Goal: Task Accomplishment & Management: Manage account settings

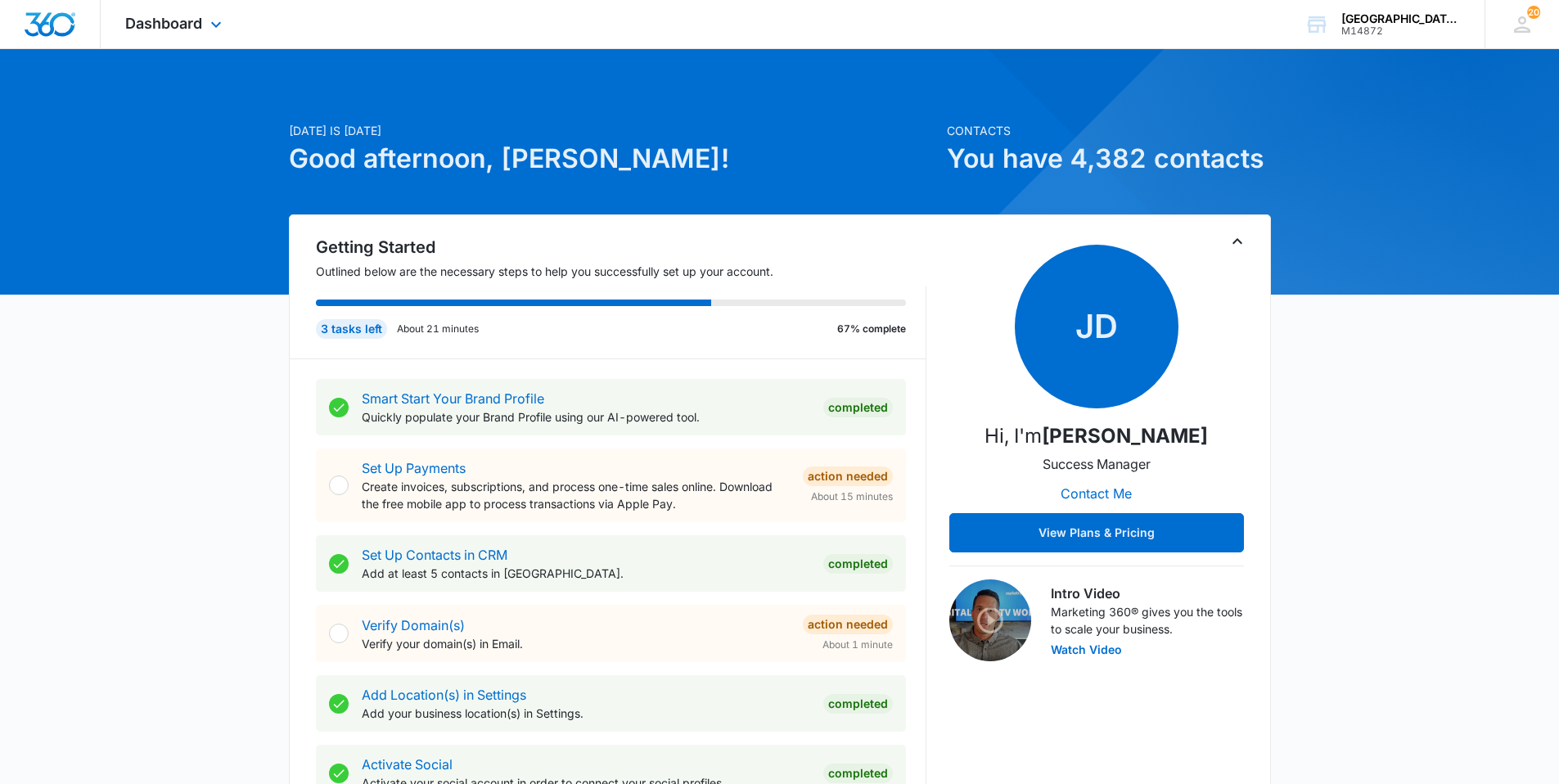
click at [204, 31] on div "Dashboard Apps Websites Forms CRM Email Social Content Ads Intelligence Files B…" at bounding box center [176, 24] width 150 height 49
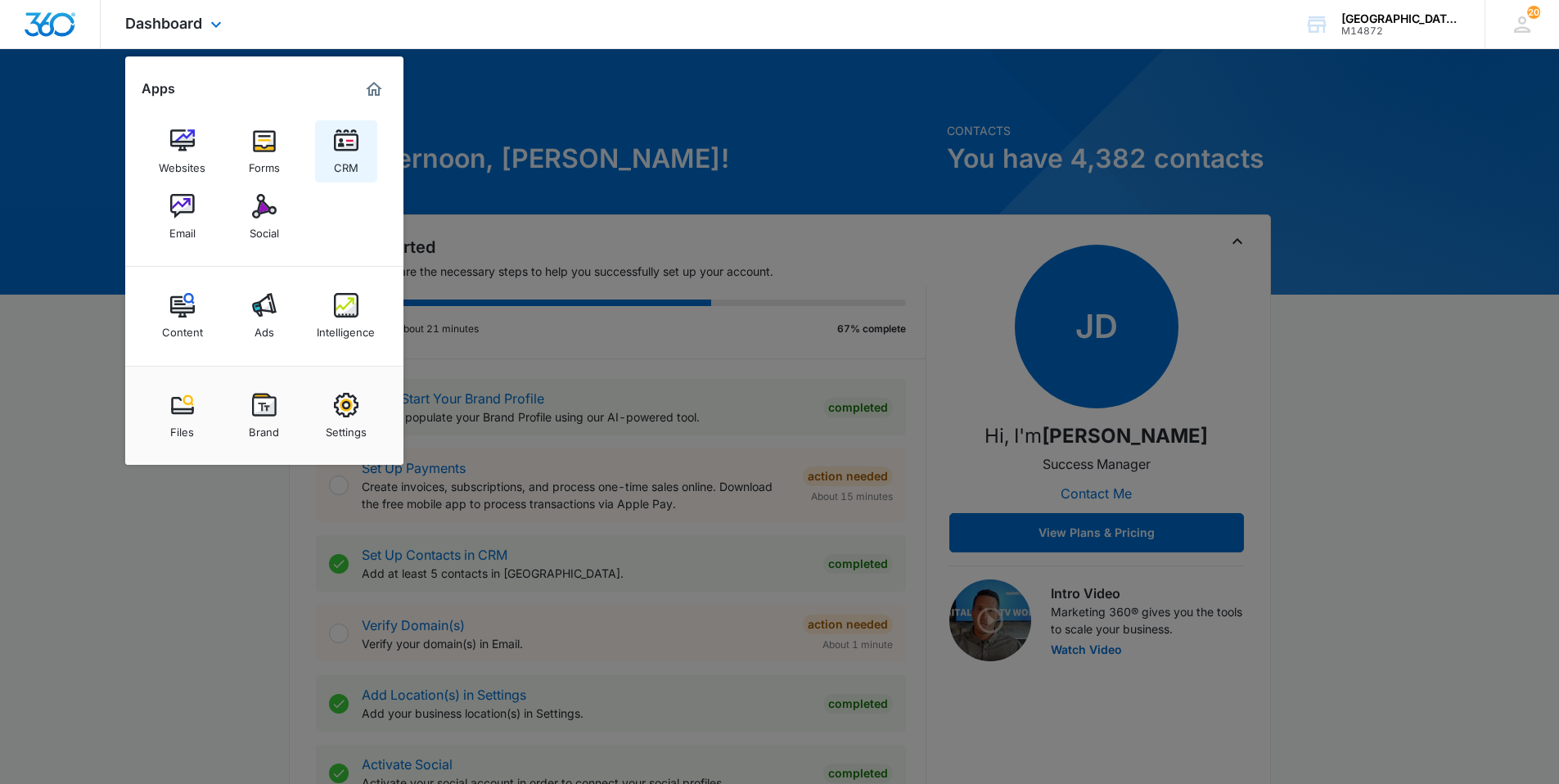
click at [327, 153] on link "CRM" at bounding box center [346, 152] width 62 height 62
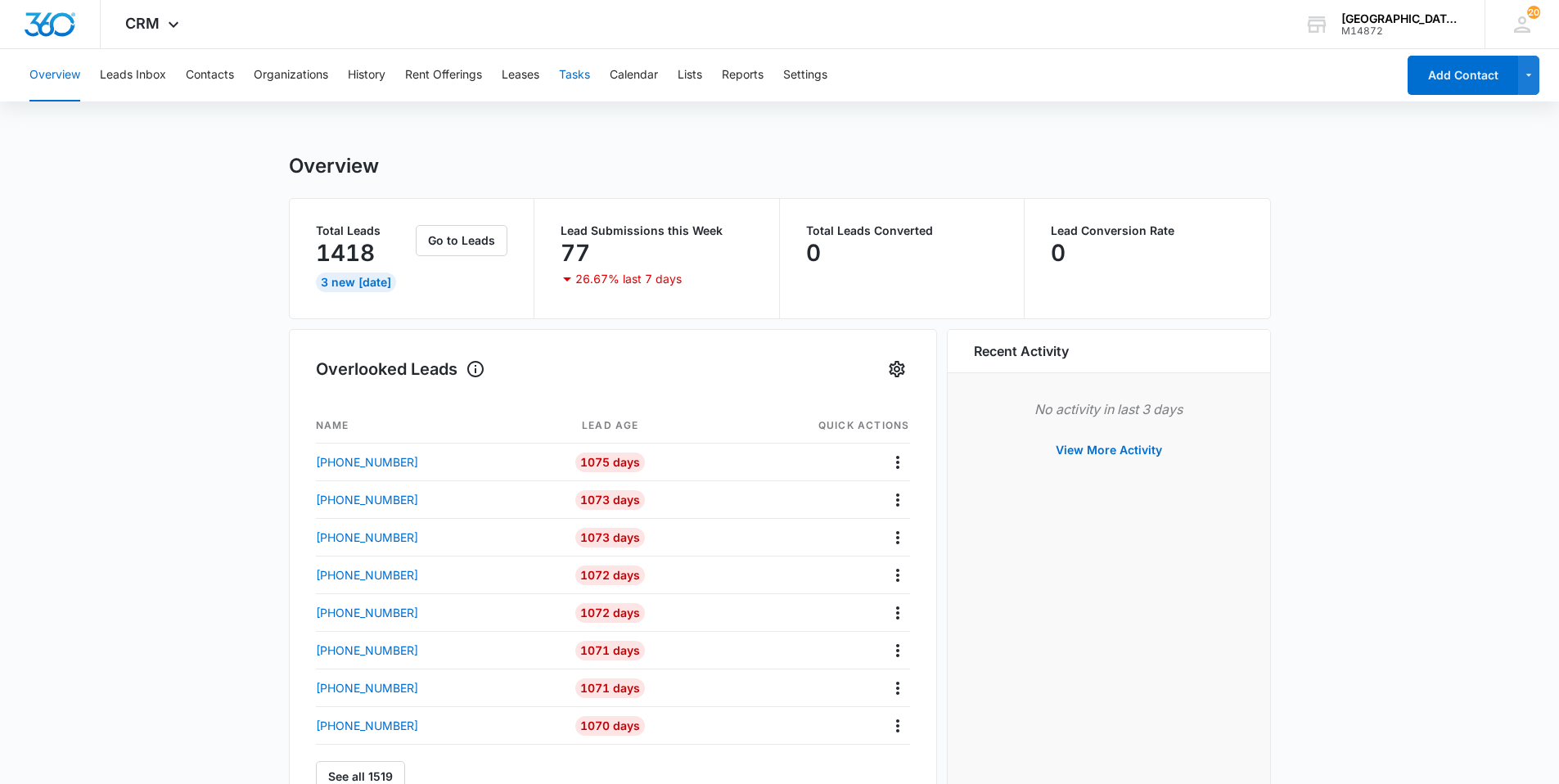
click at [582, 77] on button "Tasks" at bounding box center [574, 75] width 31 height 52
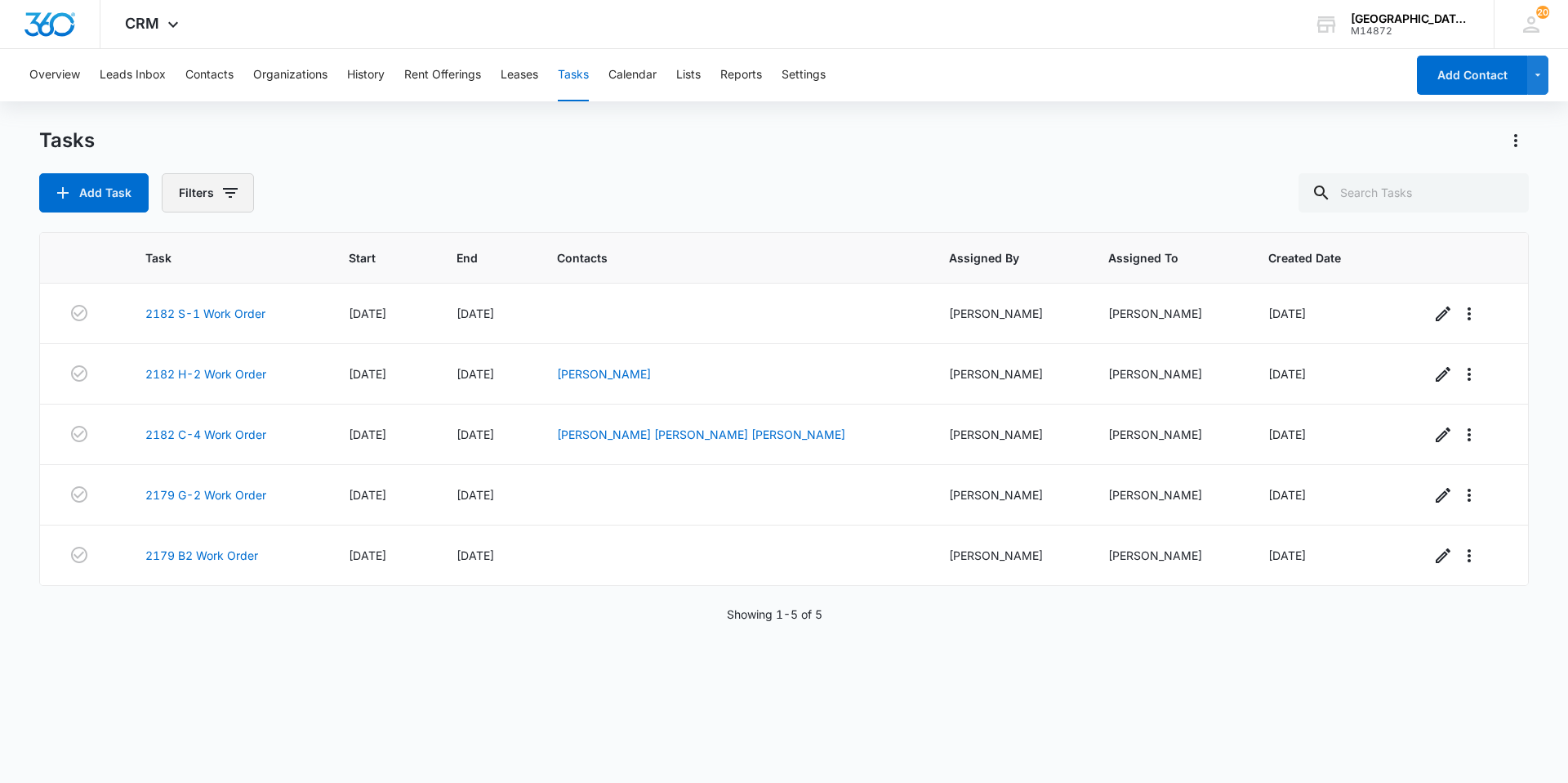
click at [231, 192] on icon "button" at bounding box center [230, 192] width 20 height 20
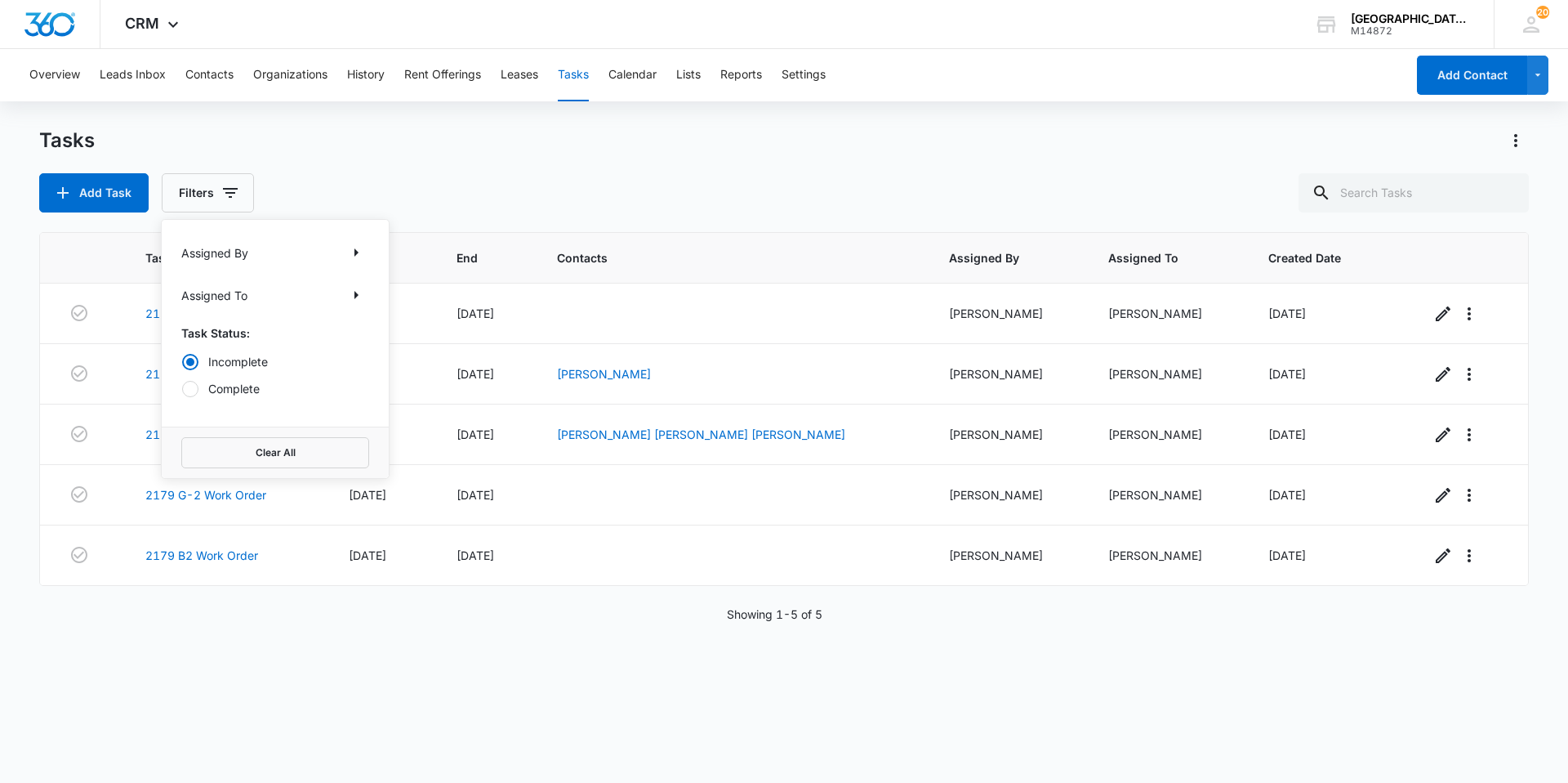
click at [257, 386] on label "Complete" at bounding box center [275, 389] width 188 height 17
click at [182, 388] on input "Complete" at bounding box center [181, 388] width 1 height 1
radio input "false"
radio input "true"
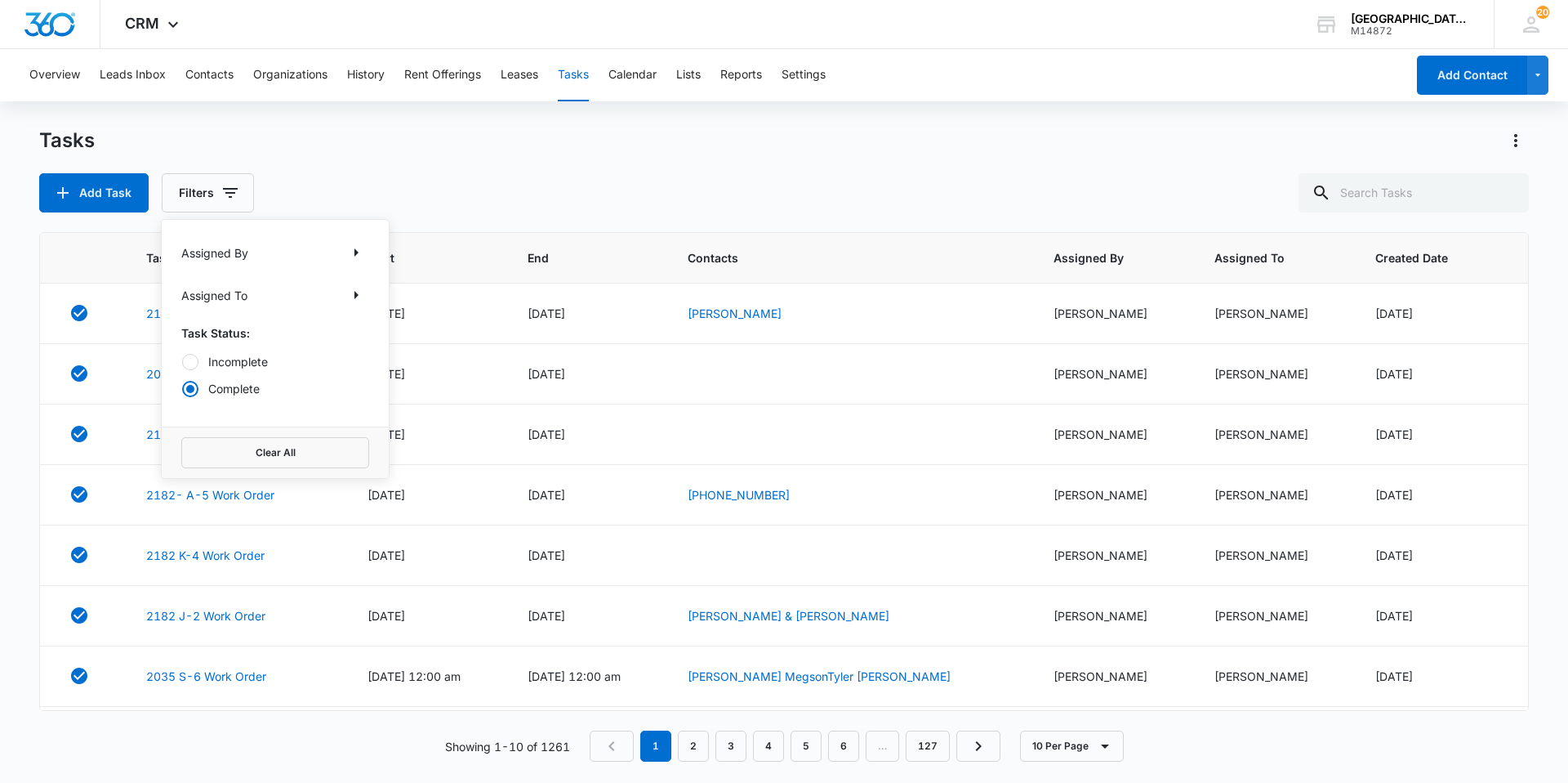
click at [487, 150] on div "Tasks" at bounding box center [784, 140] width 1490 height 26
